Goal: Check status

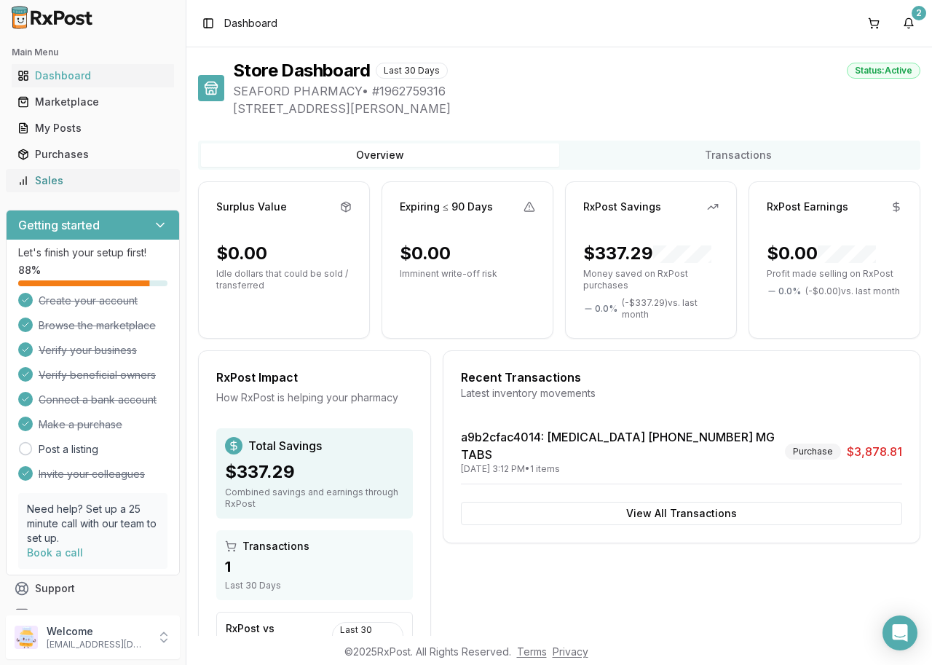
click at [55, 181] on div "Sales" at bounding box center [92, 180] width 151 height 15
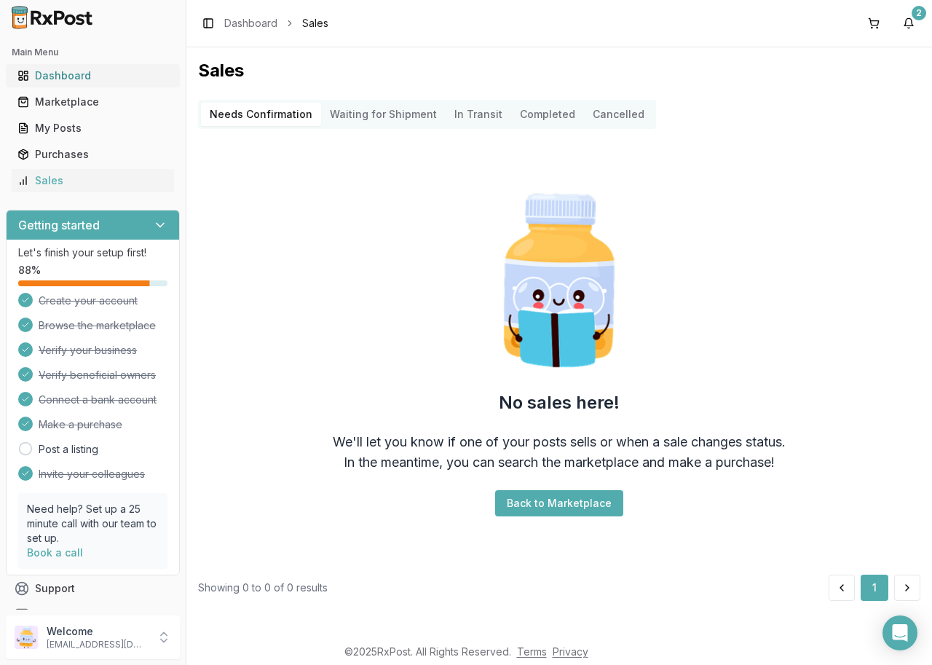
click at [68, 76] on div "Dashboard" at bounding box center [92, 75] width 151 height 15
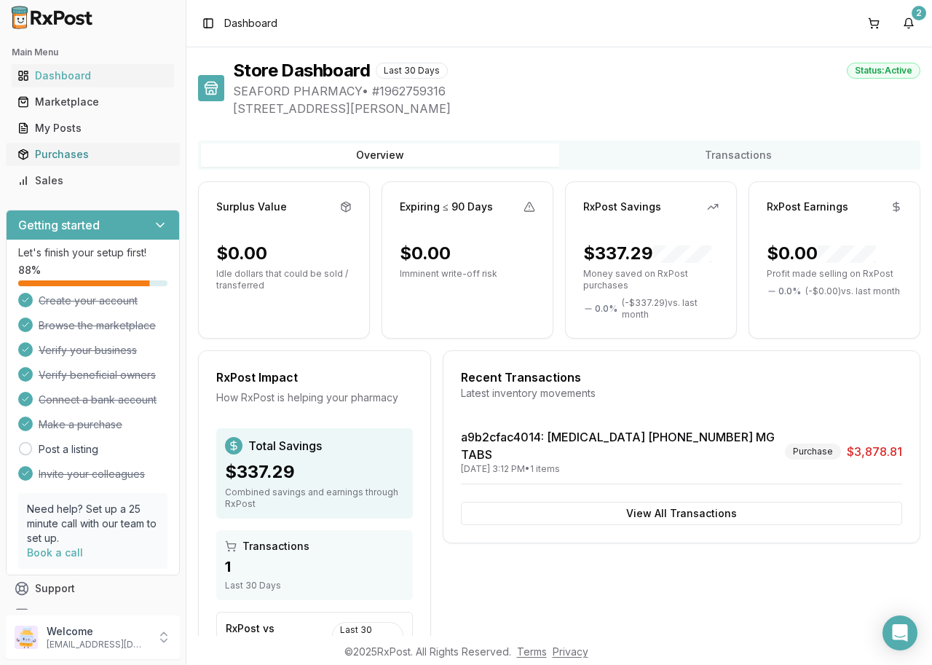
click at [58, 153] on div "Purchases" at bounding box center [92, 154] width 151 height 15
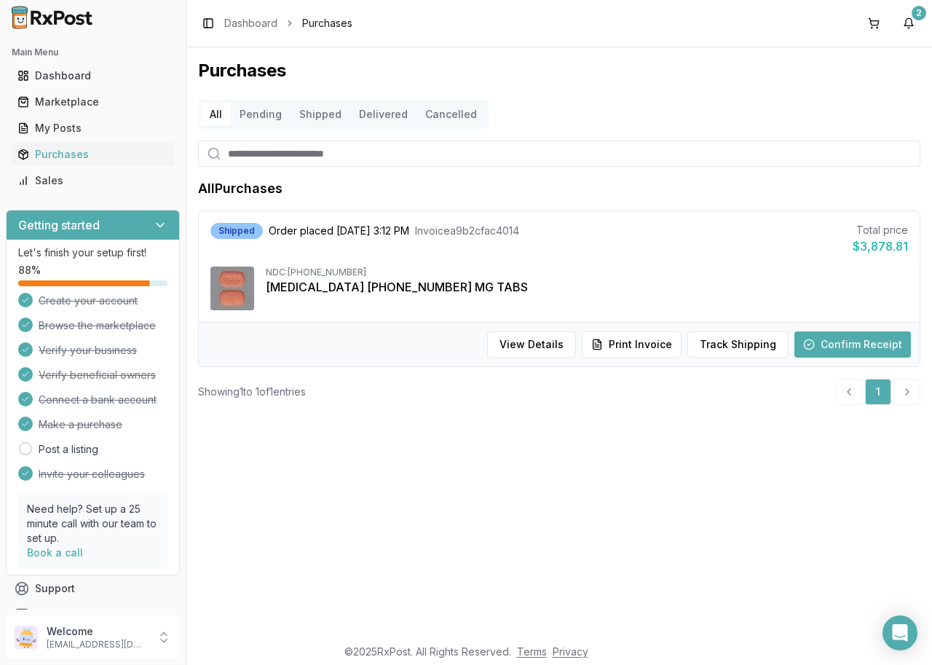
click at [838, 339] on button "Confirm Receipt" at bounding box center [853, 344] width 117 height 26
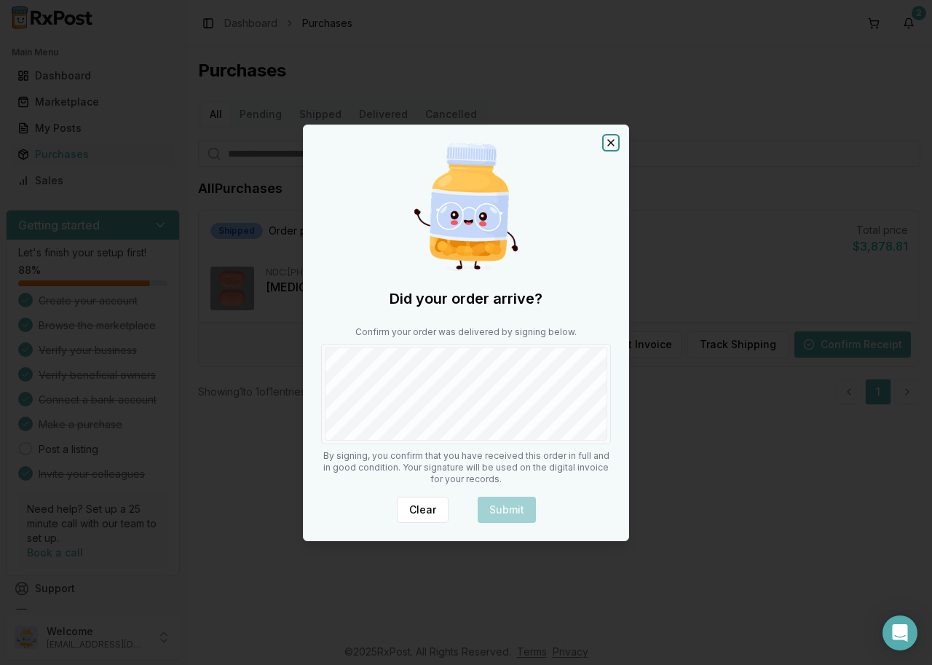
click at [613, 141] on icon "button" at bounding box center [611, 143] width 6 height 6
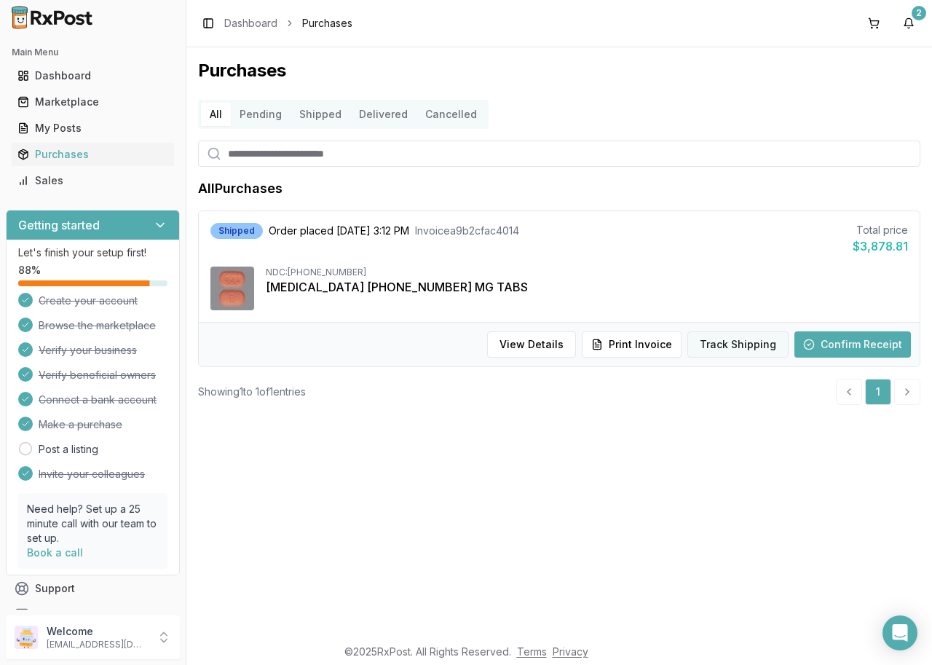
click at [737, 344] on button "Track Shipping" at bounding box center [738, 344] width 101 height 26
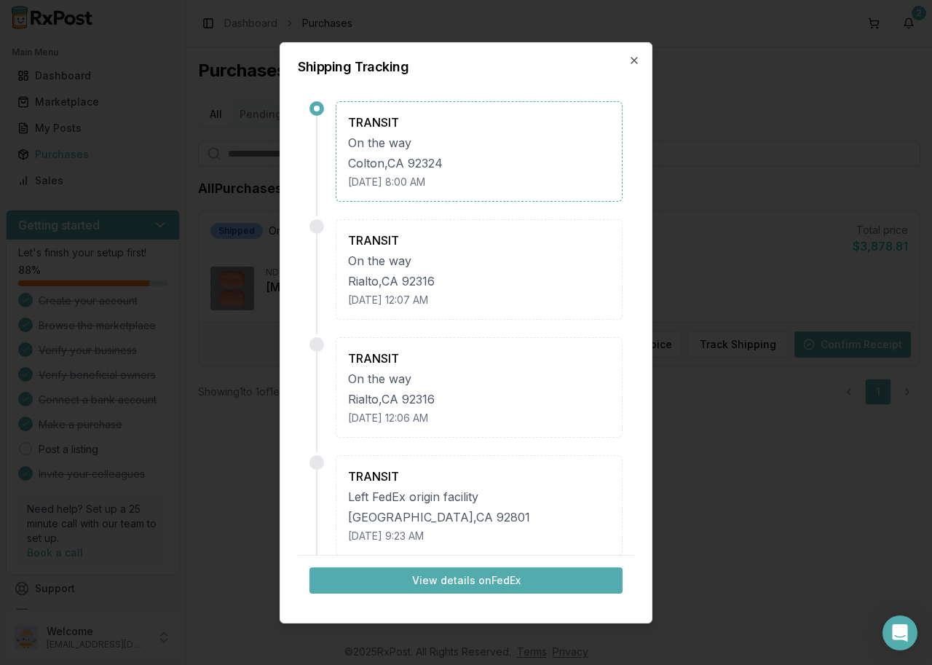
click at [489, 570] on button "View details on FedEx" at bounding box center [466, 580] width 313 height 26
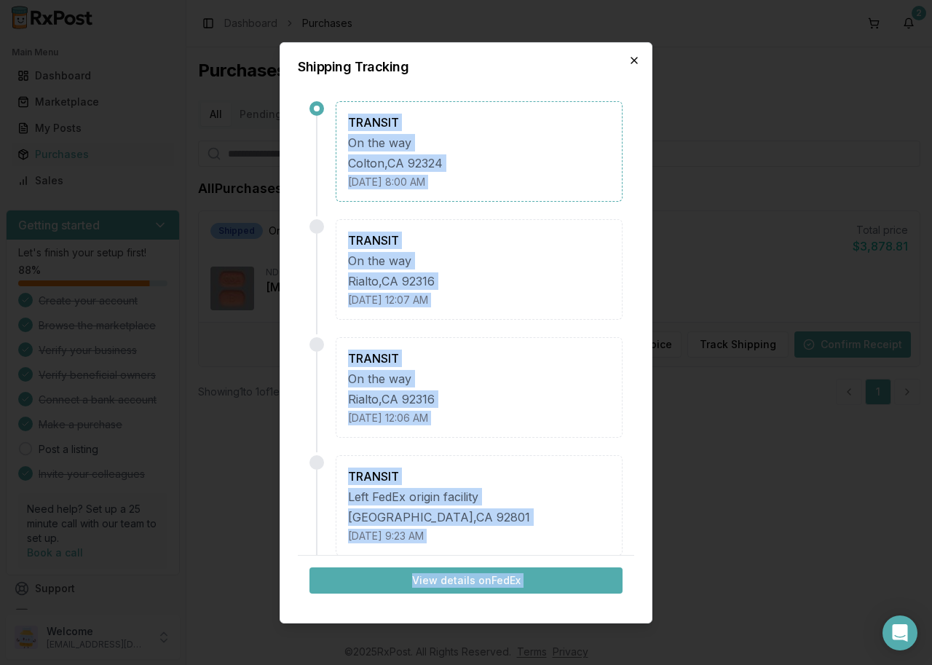
click at [637, 60] on div "Shipping Tracking TRANSIT On the [GEOGRAPHIC_DATA] [DATE] 8:00 AM TRANSIT On th…" at bounding box center [466, 332] width 373 height 581
click at [620, 58] on div "Shipping Tracking TRANSIT On the [GEOGRAPHIC_DATA] [DATE] 8:00 AM TRANSIT On th…" at bounding box center [466, 332] width 373 height 581
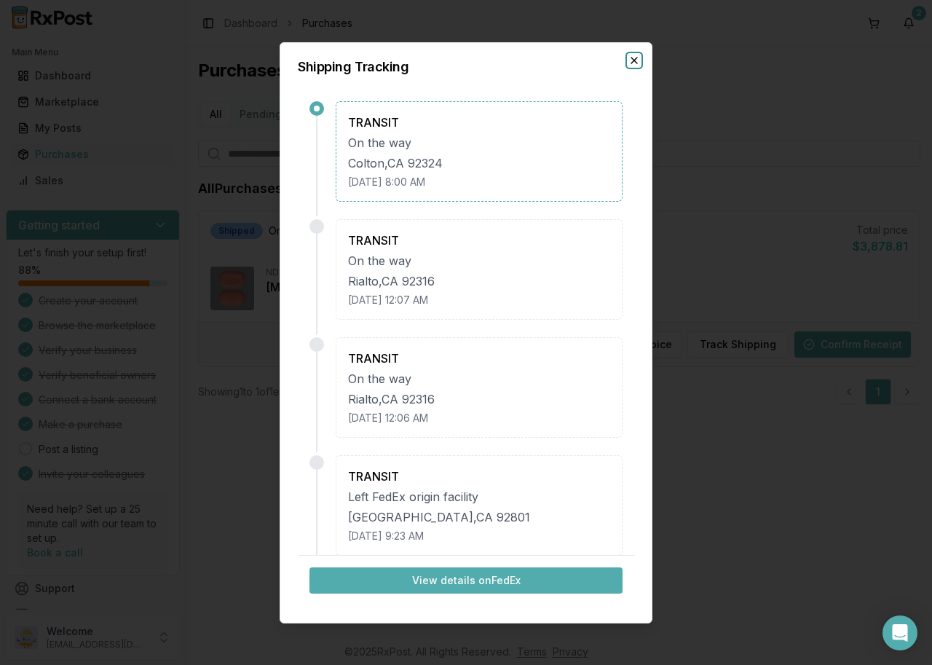
click at [633, 58] on icon "button" at bounding box center [634, 60] width 6 height 6
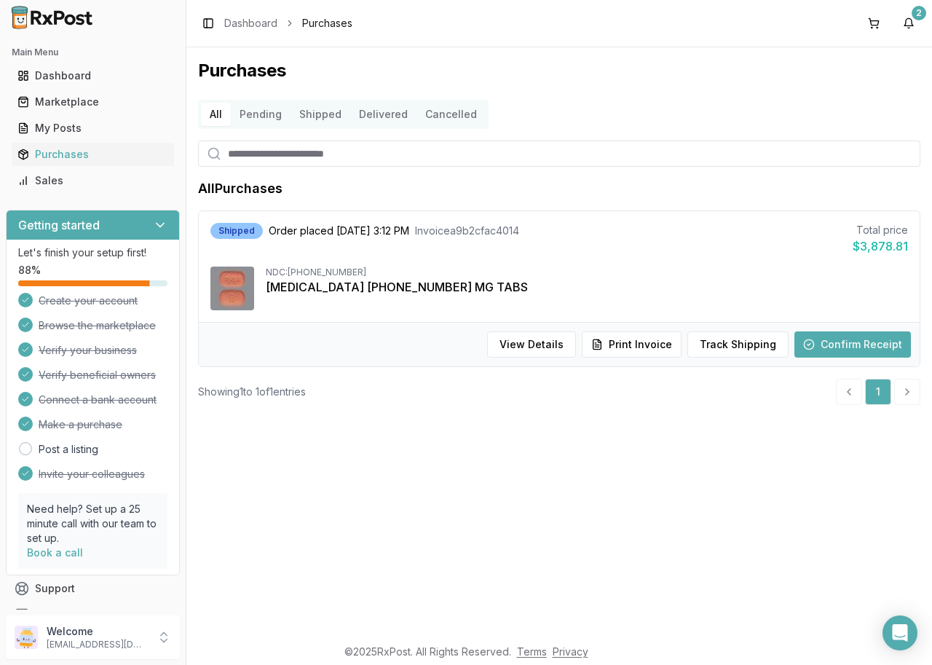
click at [536, 328] on div "View Details Print Invoice Track Shipping Confirm Receipt" at bounding box center [559, 344] width 721 height 44
click at [533, 337] on button "View Details" at bounding box center [531, 344] width 89 height 26
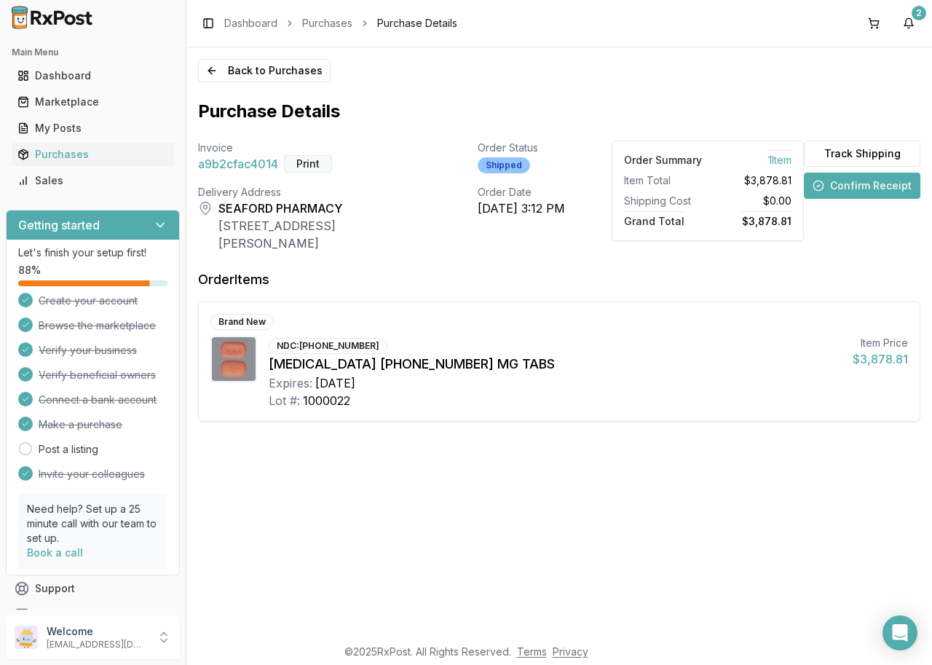
click at [304, 165] on button "Print" at bounding box center [308, 163] width 48 height 17
